Goal: Register for event/course

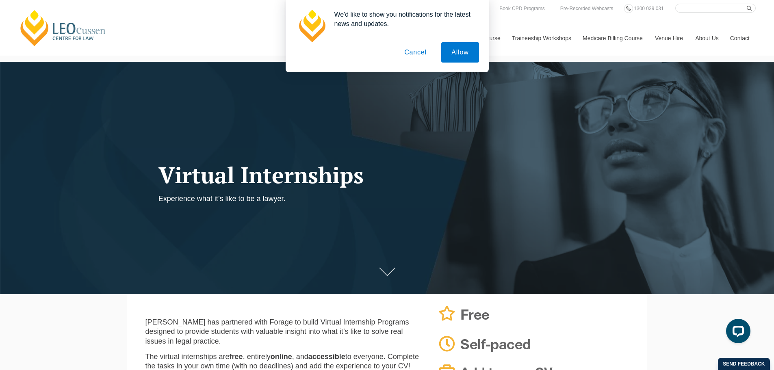
click at [408, 56] on button "Cancel" at bounding box center [415, 52] width 43 height 20
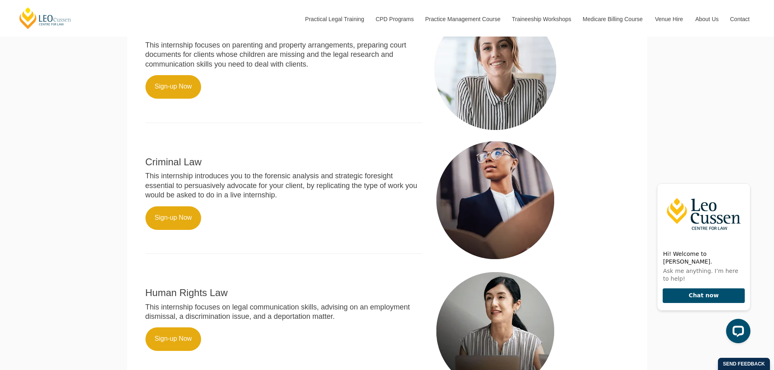
scroll to position [366, 0]
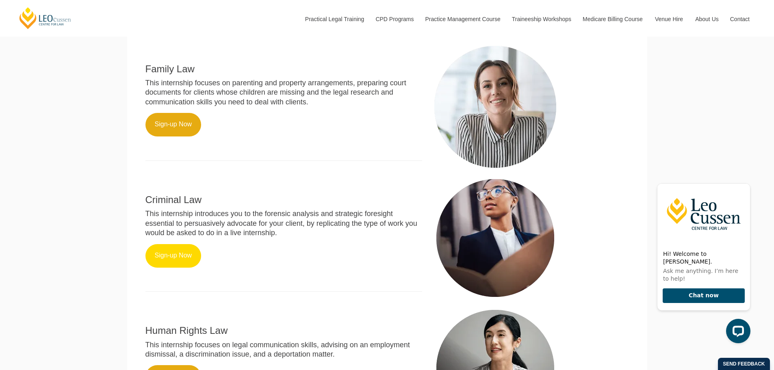
click at [197, 262] on link "Sign-up Now" at bounding box center [173, 256] width 56 height 24
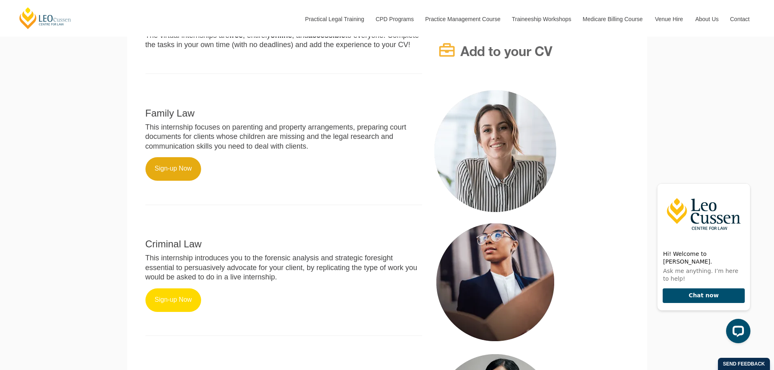
scroll to position [244, 0]
